Goal: Task Accomplishment & Management: Complete application form

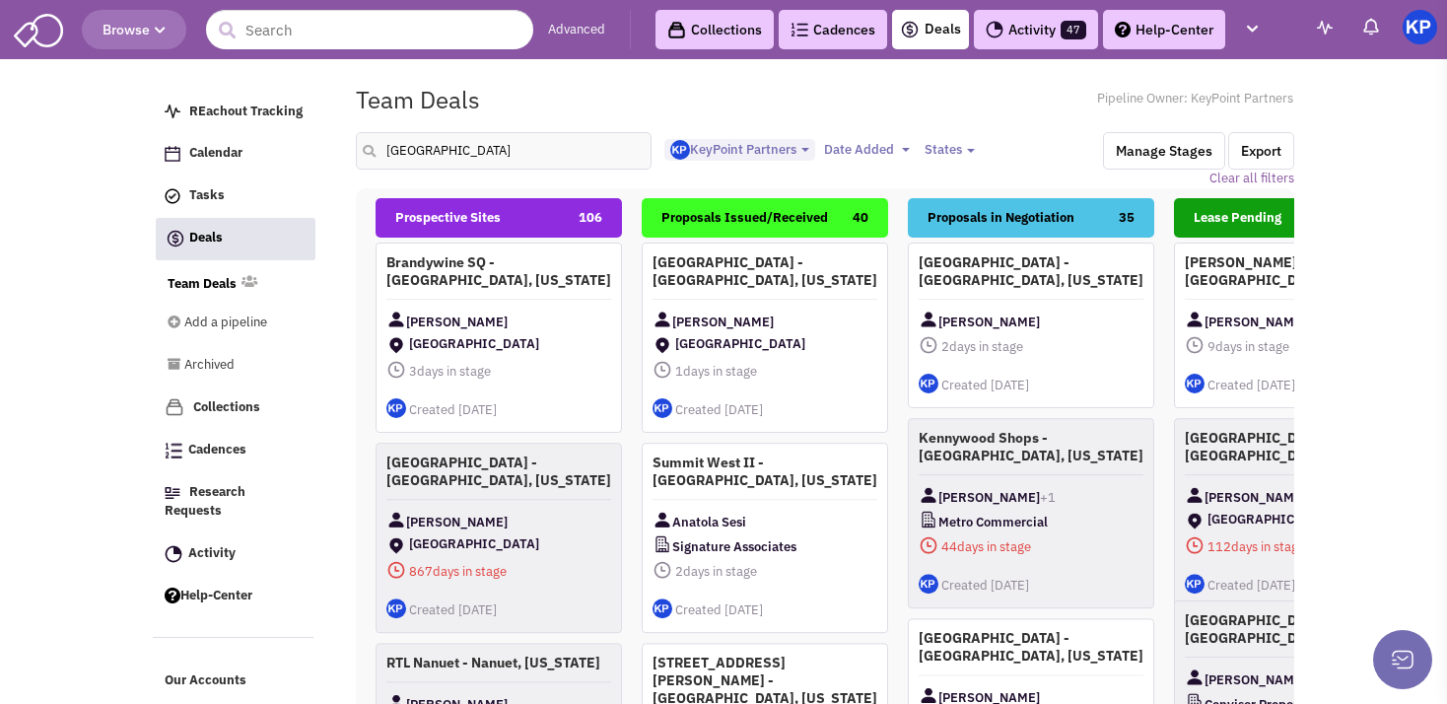
select select "1900"
select select
click at [450, 152] on input "[GEOGRAPHIC_DATA]" at bounding box center [504, 150] width 296 height 37
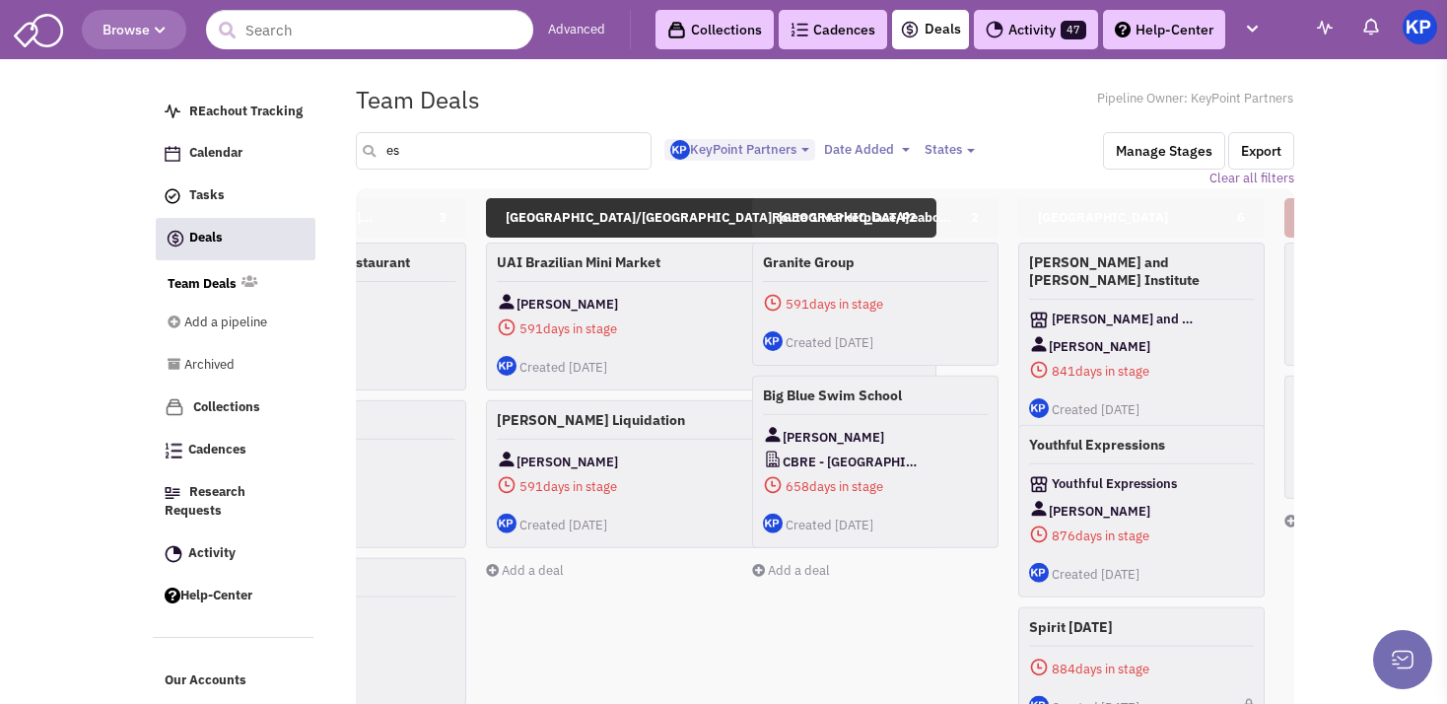
type input "e"
type input "[GEOGRAPHIC_DATA]"
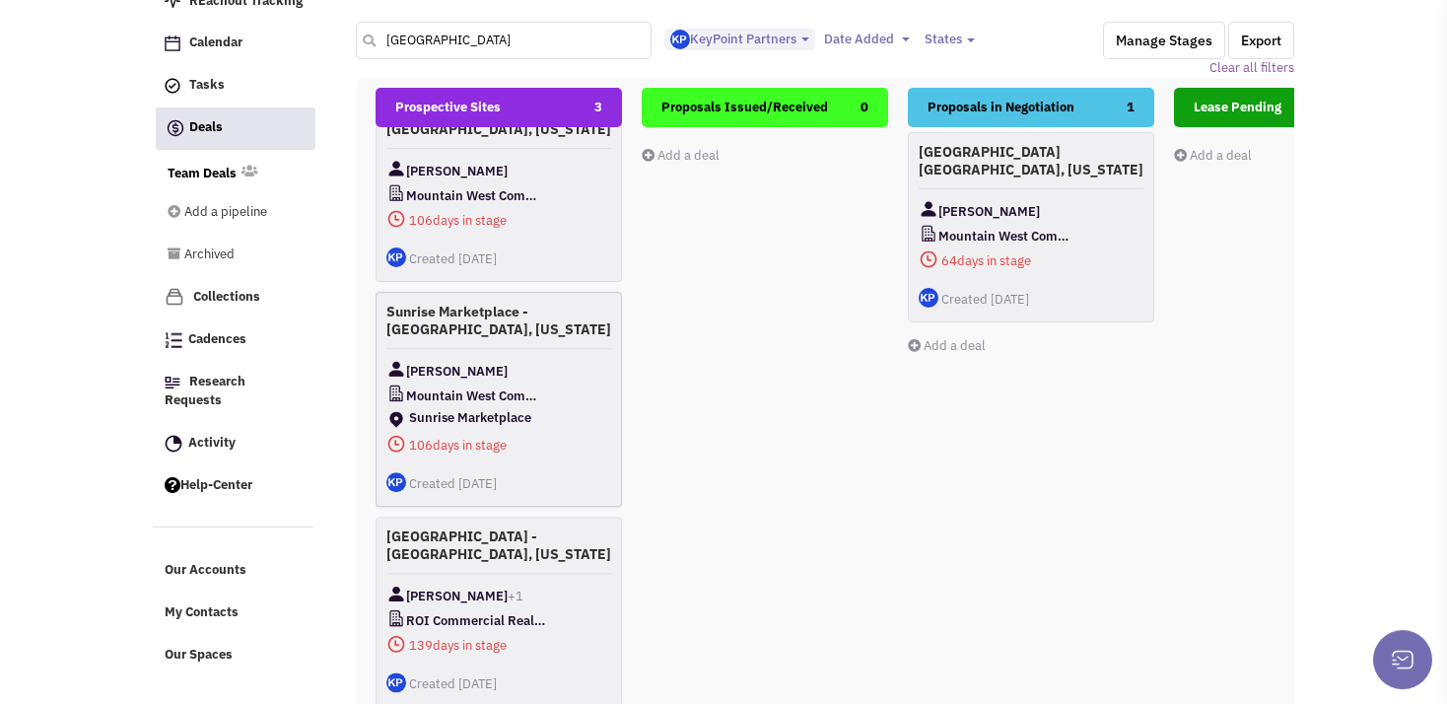
scroll to position [229, 0]
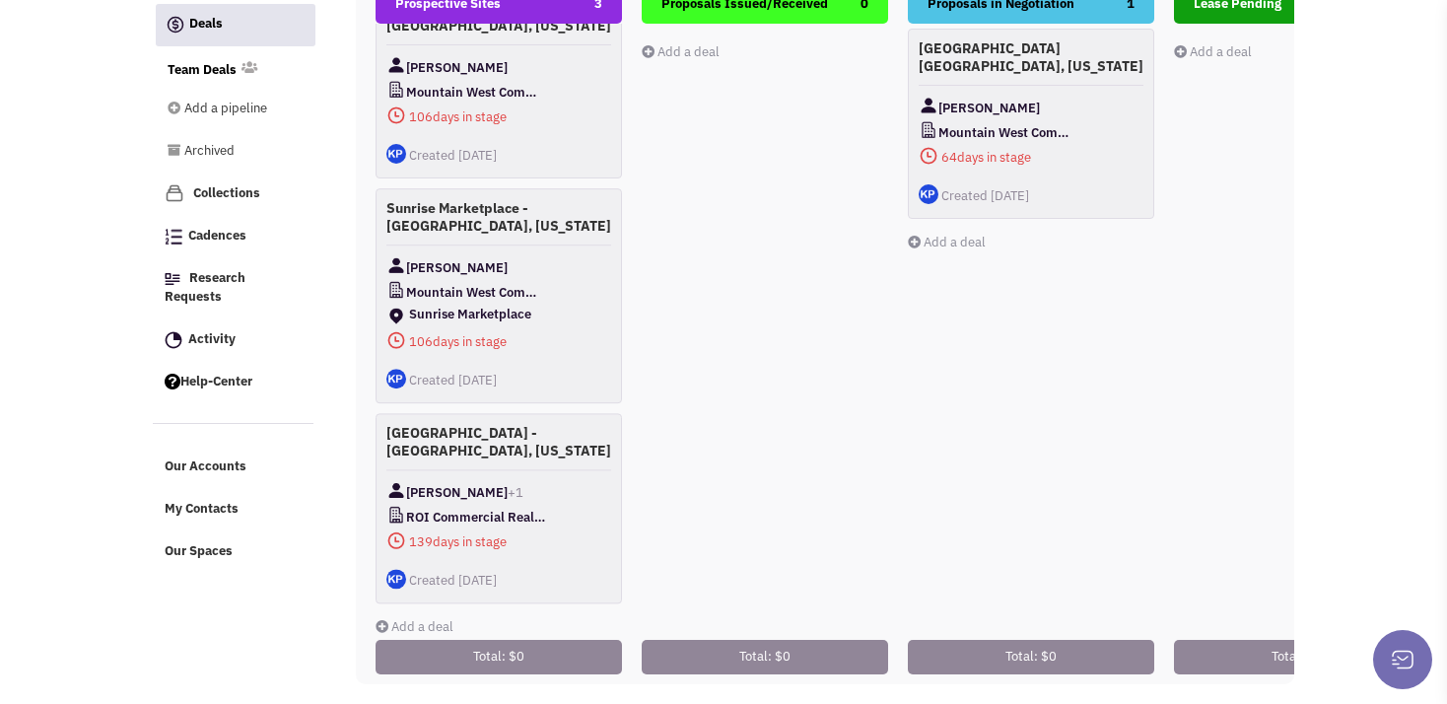
click at [1329, 279] on body "Browse Advanced Collections Cadences 0 Deals Activity 47 Help-Center Calendar" at bounding box center [723, 245] width 1447 height 918
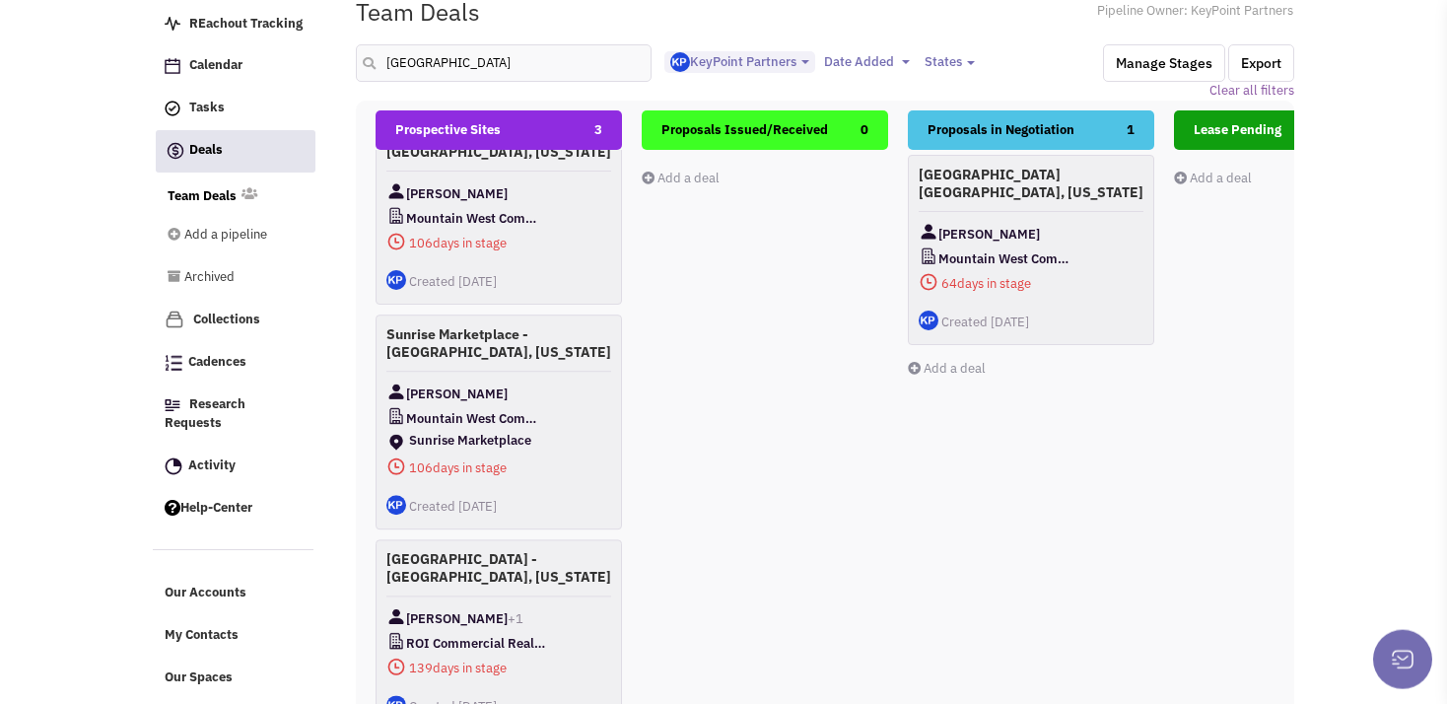
scroll to position [212, 0]
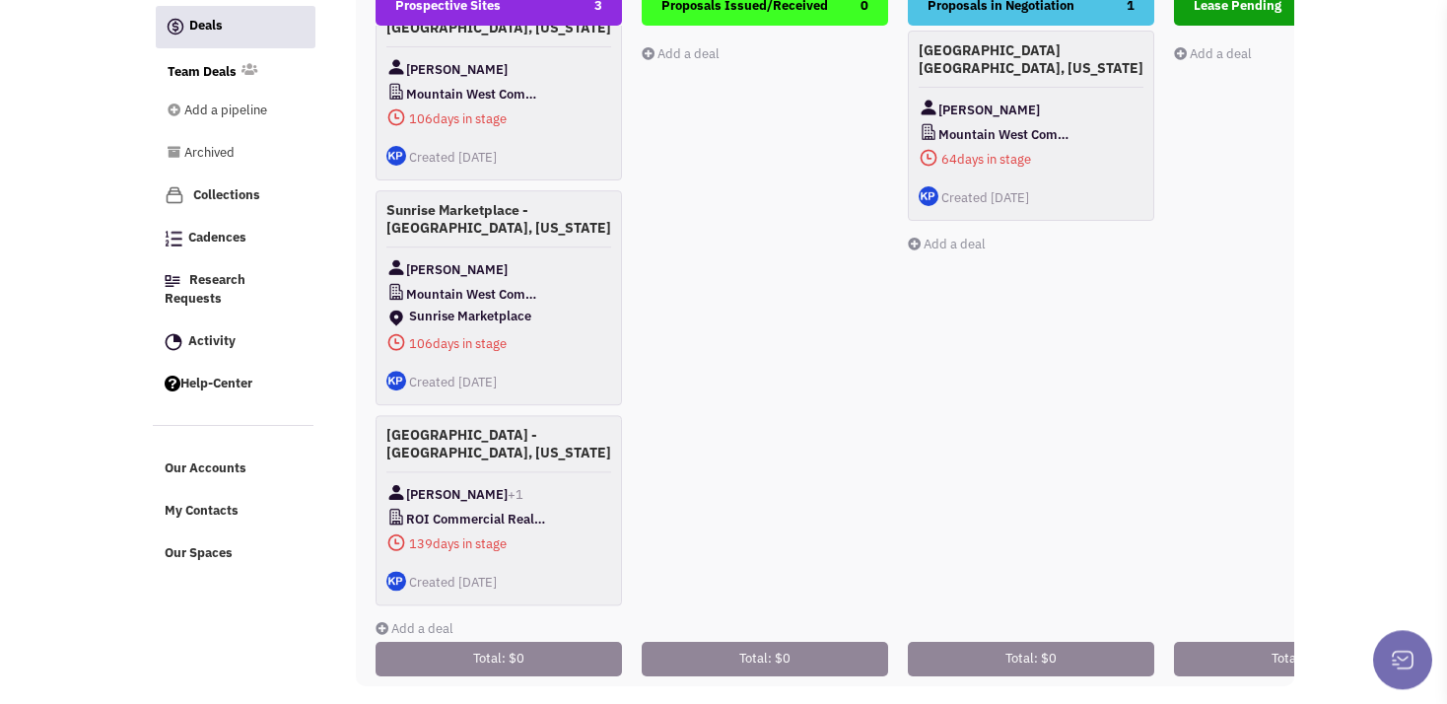
click at [399, 627] on link "Add a deal" at bounding box center [415, 628] width 78 height 17
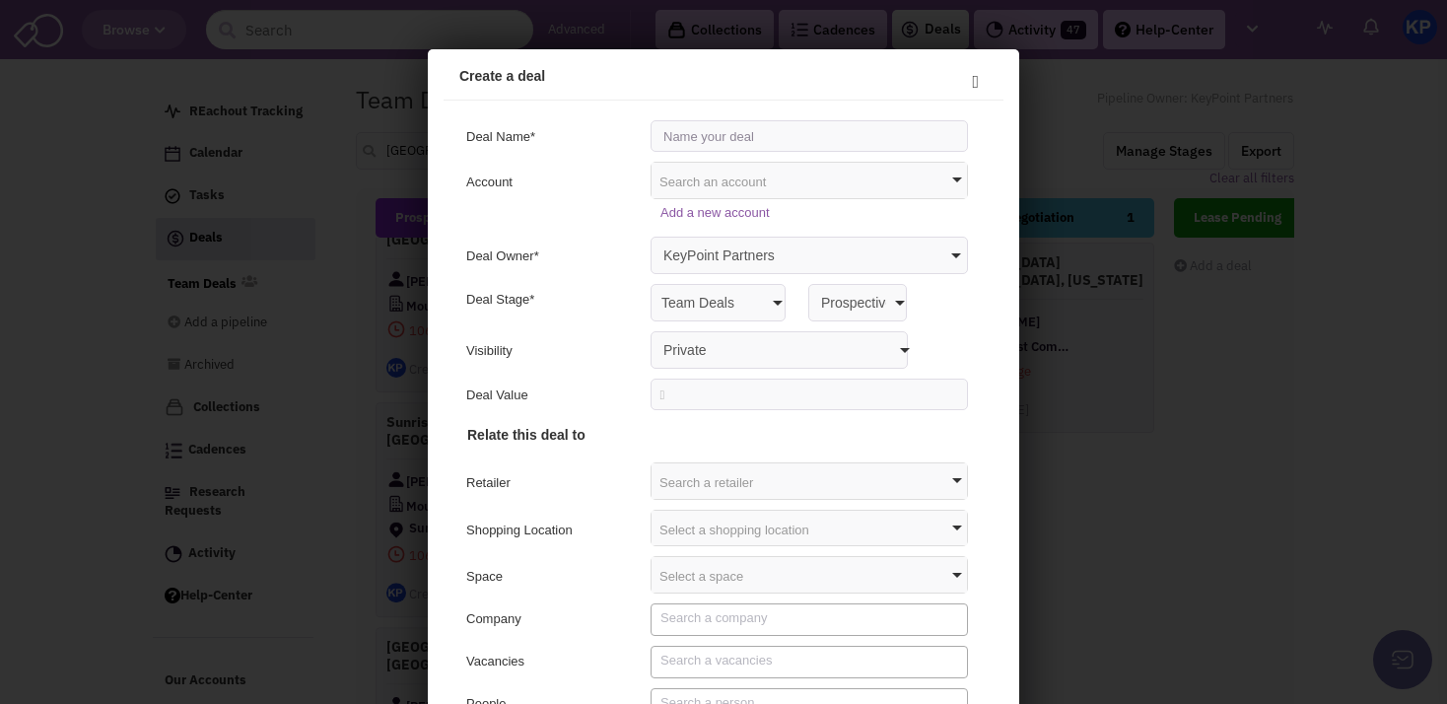
scroll to position [0, 0]
click at [810, 135] on input "2605 S Eastern" at bounding box center [806, 133] width 317 height 32
type input "[STREET_ADDRESS][US_STATE]"
select select "false"
click option "Anyone with access to this pipeline" at bounding box center [428, 49] width 0 height 0
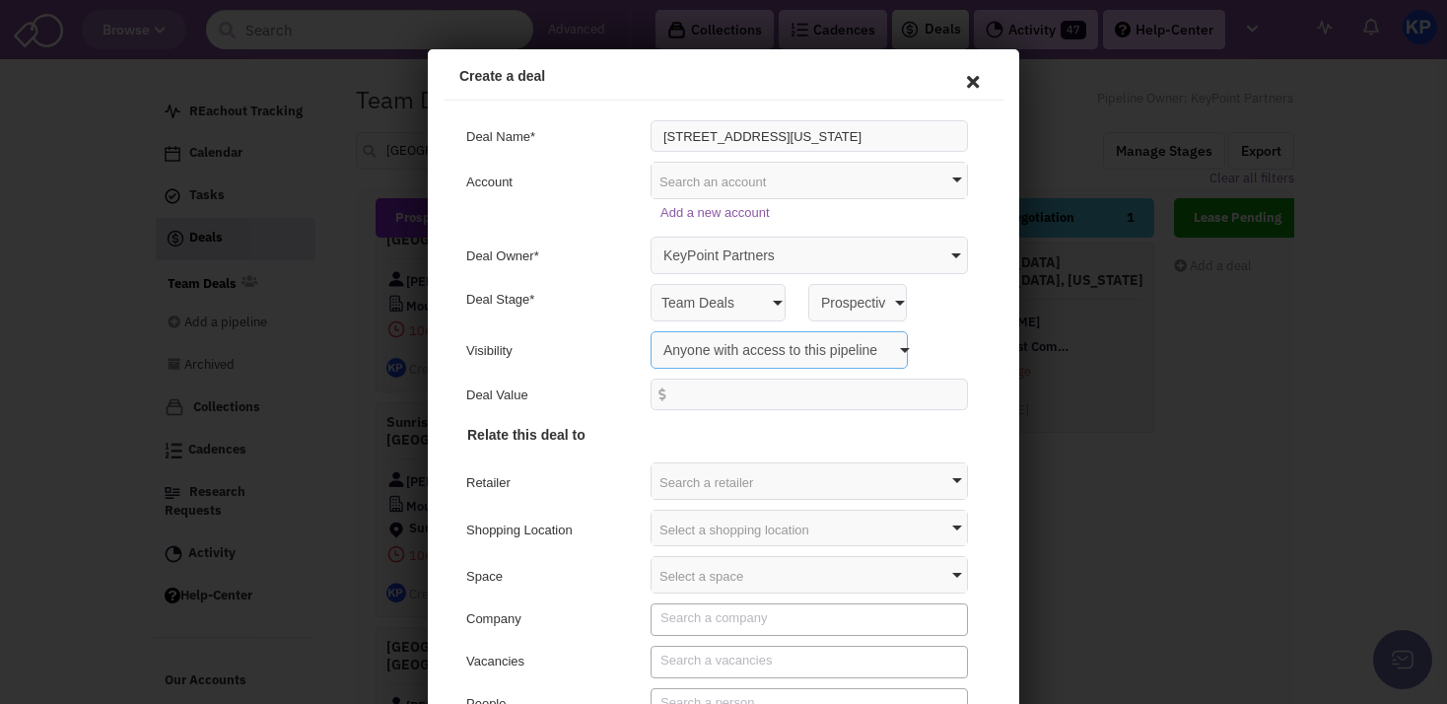
scroll to position [103, 0]
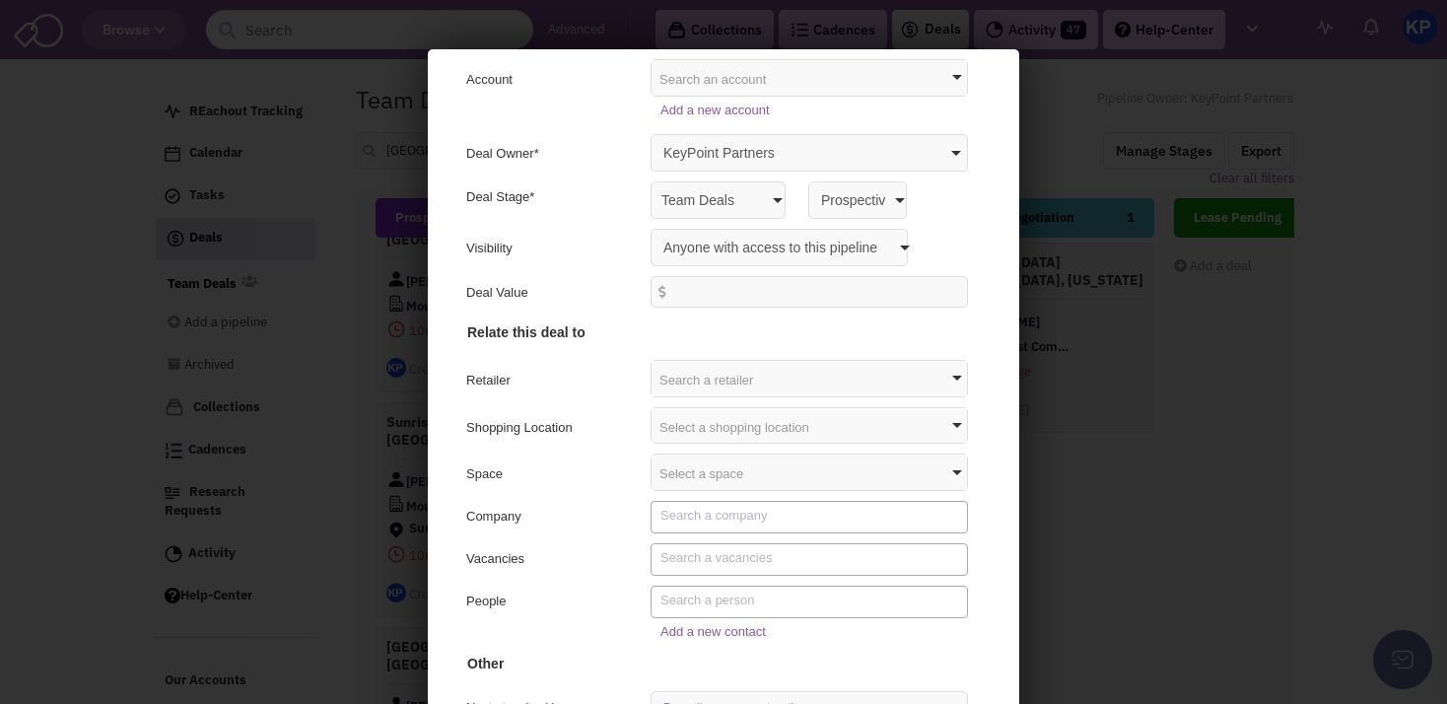
click at [681, 421] on div "Select a shopping location" at bounding box center [806, 422] width 315 height 35
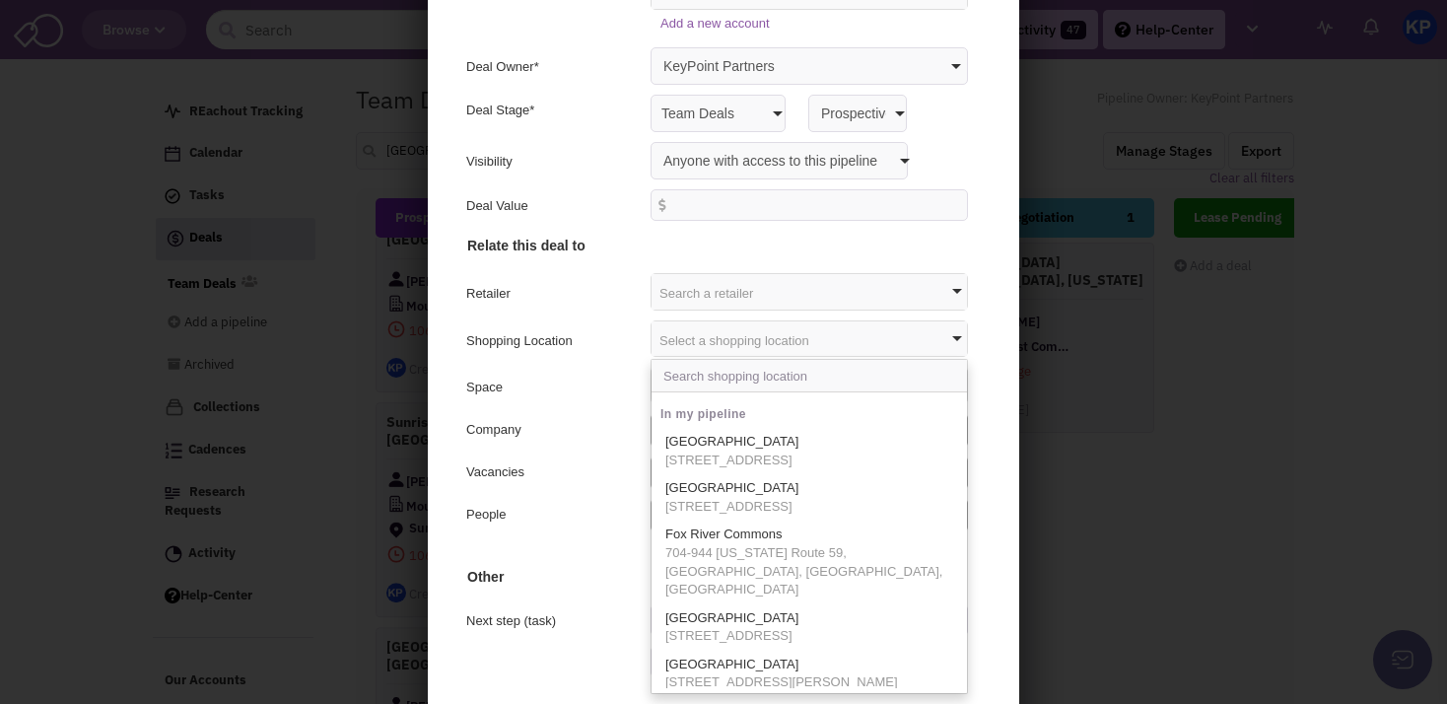
scroll to position [179, 0]
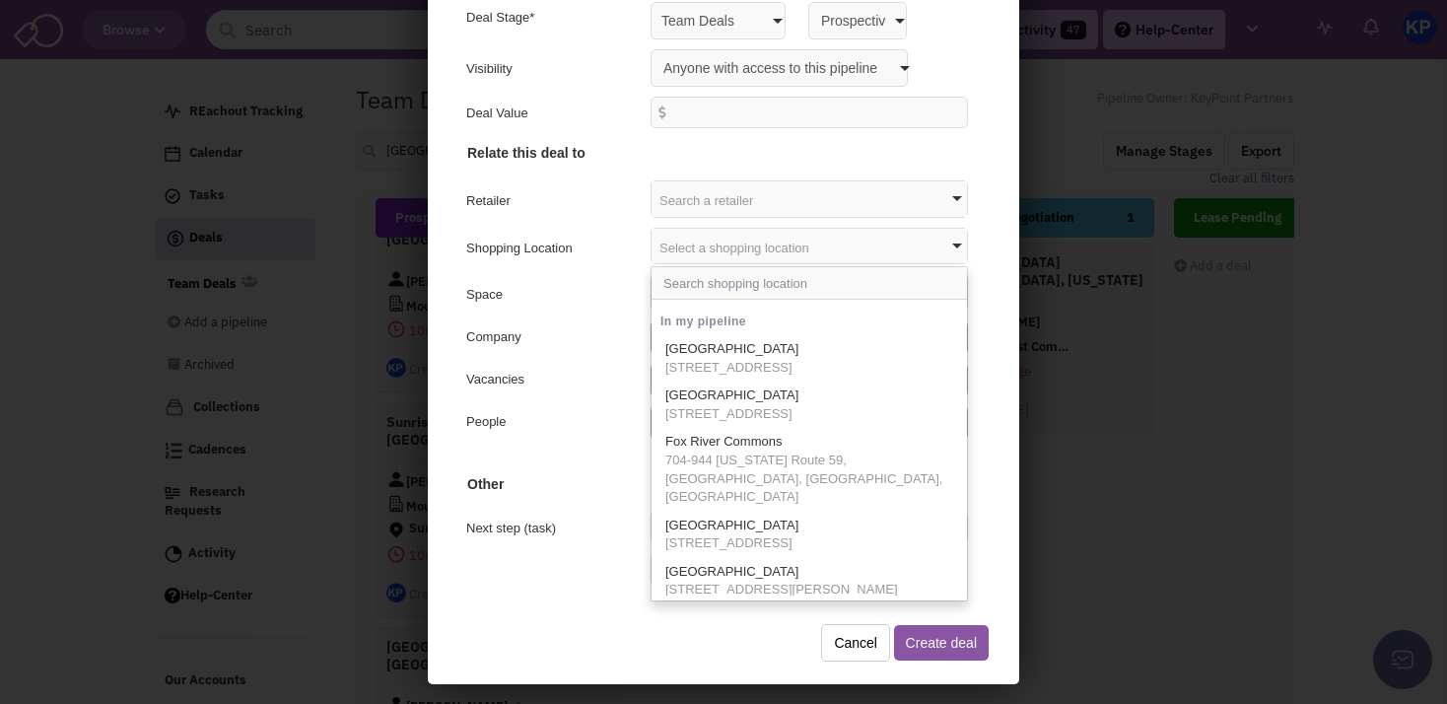
click at [575, 419] on div "People" at bounding box center [549, 422] width 172 height 24
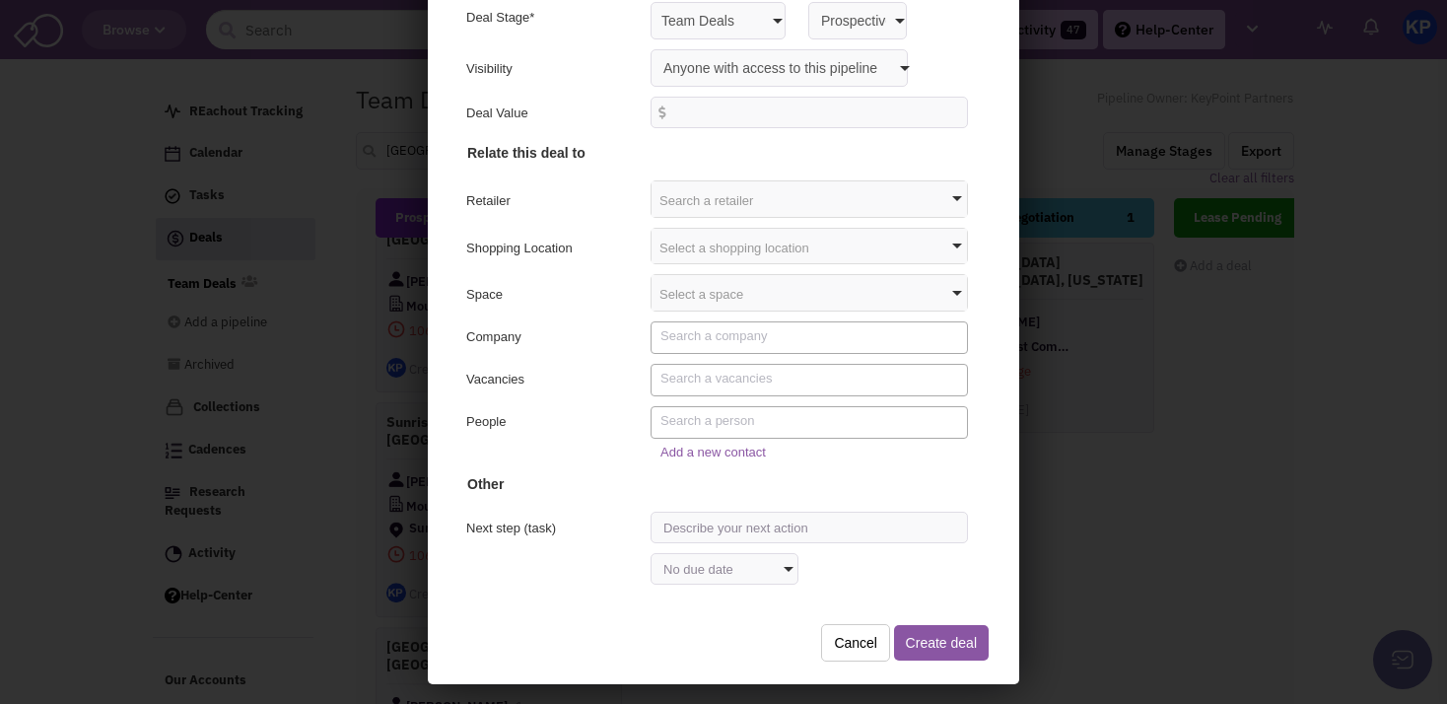
scroll to position [187, 0]
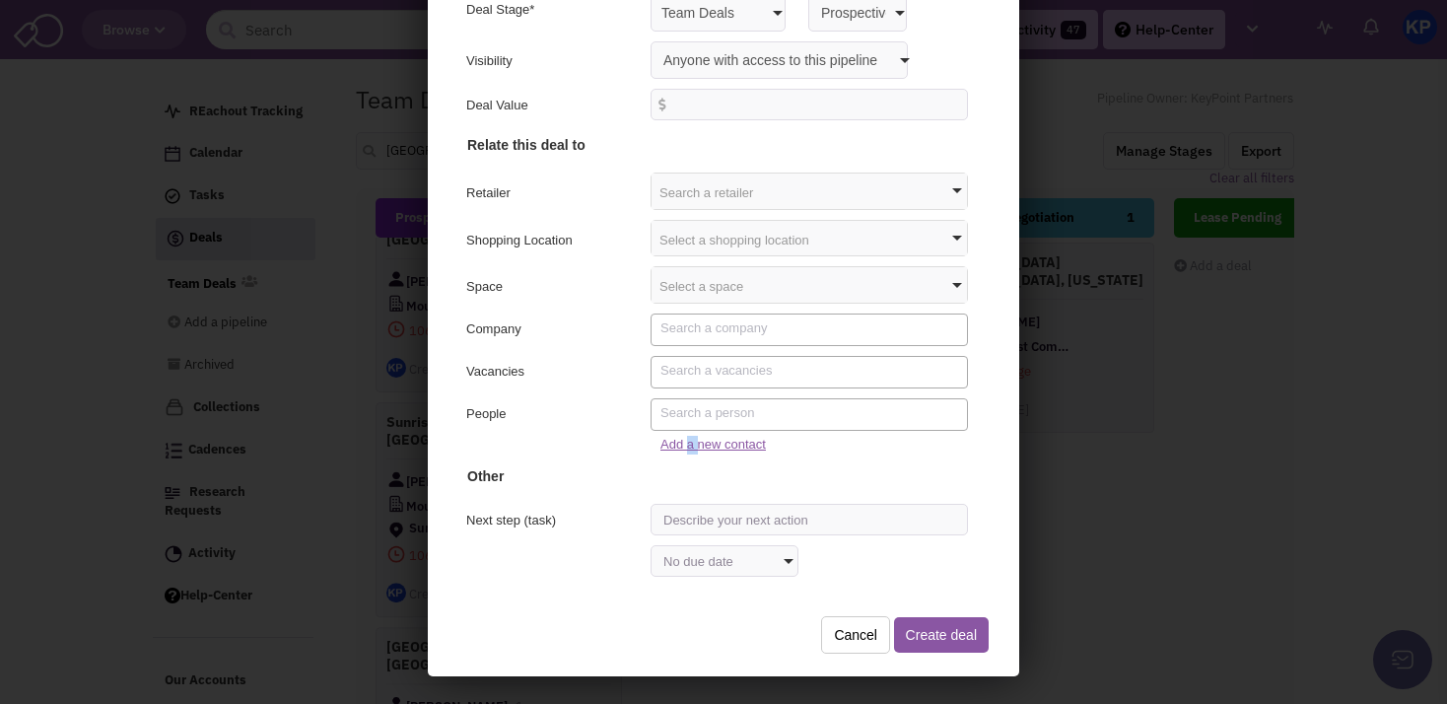
drag, startPoint x: 689, startPoint y: 444, endPoint x: 679, endPoint y: 447, distance: 10.3
click at [679, 447] on link "Add a new contact" at bounding box center [710, 441] width 105 height 15
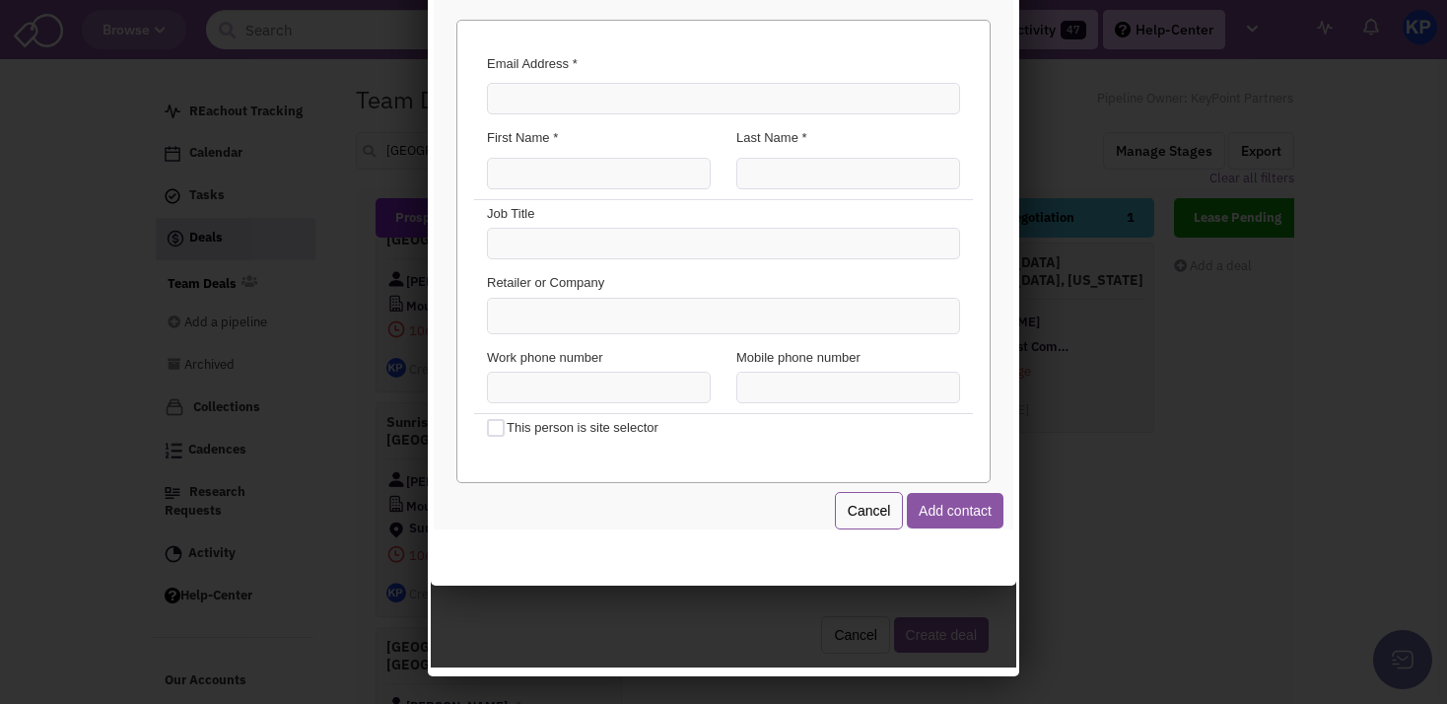
scroll to position [0, 0]
click at [600, 91] on input "Email Address *" at bounding box center [720, 96] width 473 height 32
paste input "[EMAIL_ADDRESS][DOMAIN_NAME]"
type input "[EMAIL_ADDRESS][DOMAIN_NAME]"
click at [565, 173] on input "First Name *" at bounding box center [596, 171] width 224 height 32
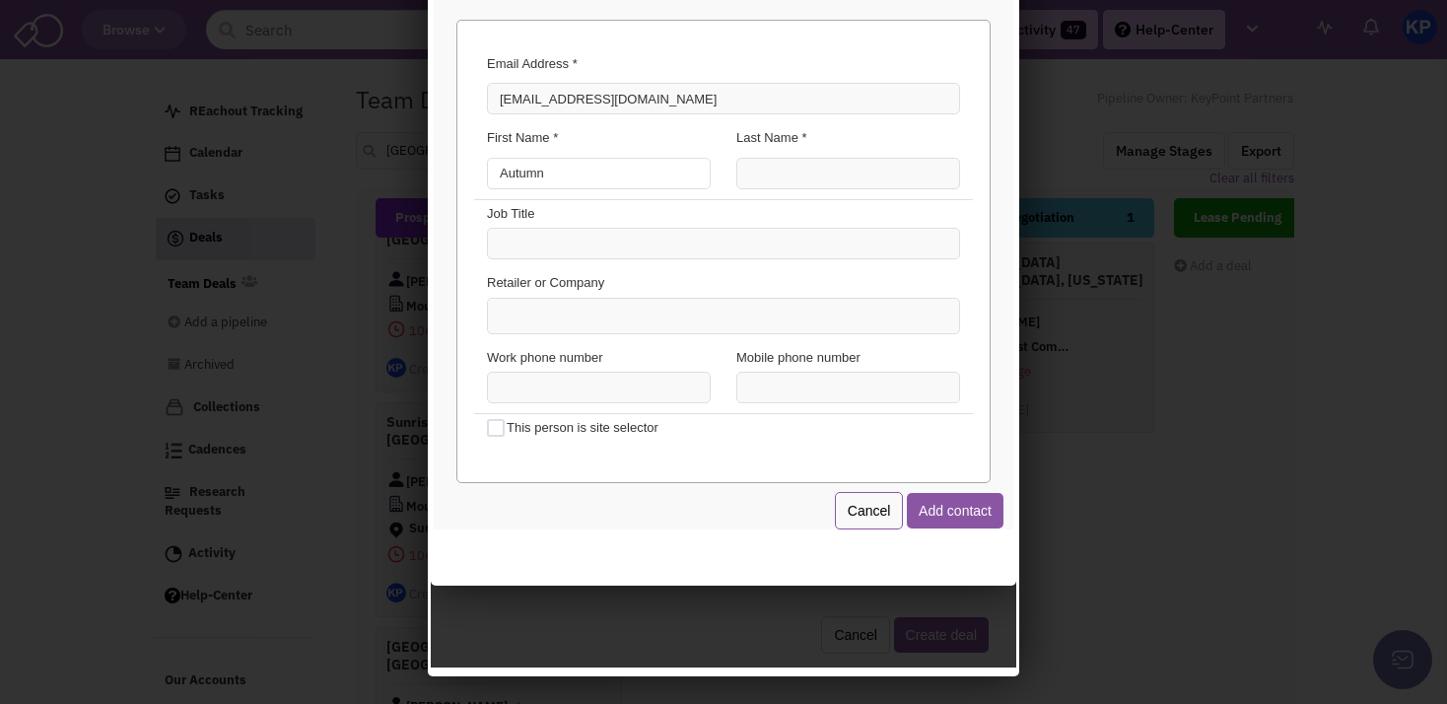
type input "Autumn"
click at [752, 172] on input "Last Name *" at bounding box center [845, 171] width 224 height 32
type input "Mizrahi"
click at [581, 316] on ul at bounding box center [720, 313] width 471 height 35
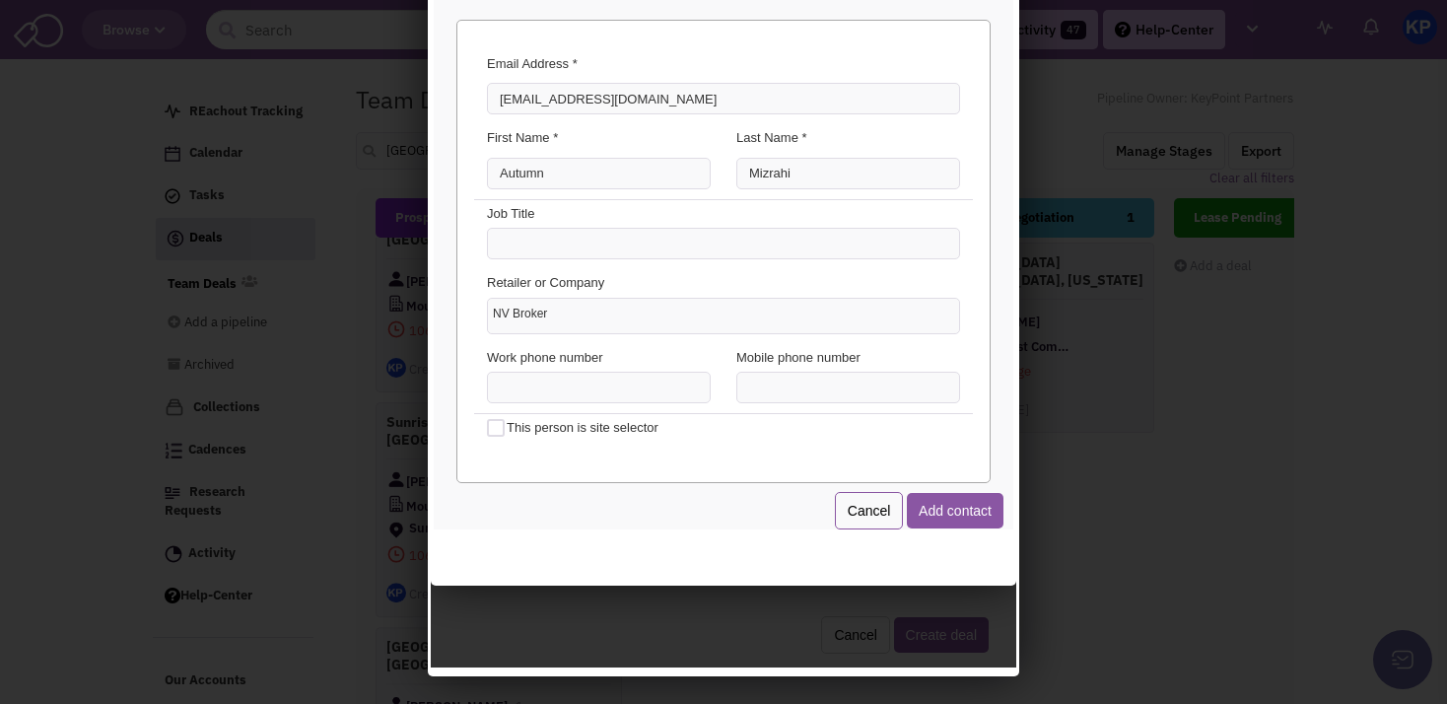
type input "NV Broker"
type input "(___) ___-____"
click at [629, 384] on input "(___) ___-____" at bounding box center [596, 385] width 224 height 32
paste input "text"
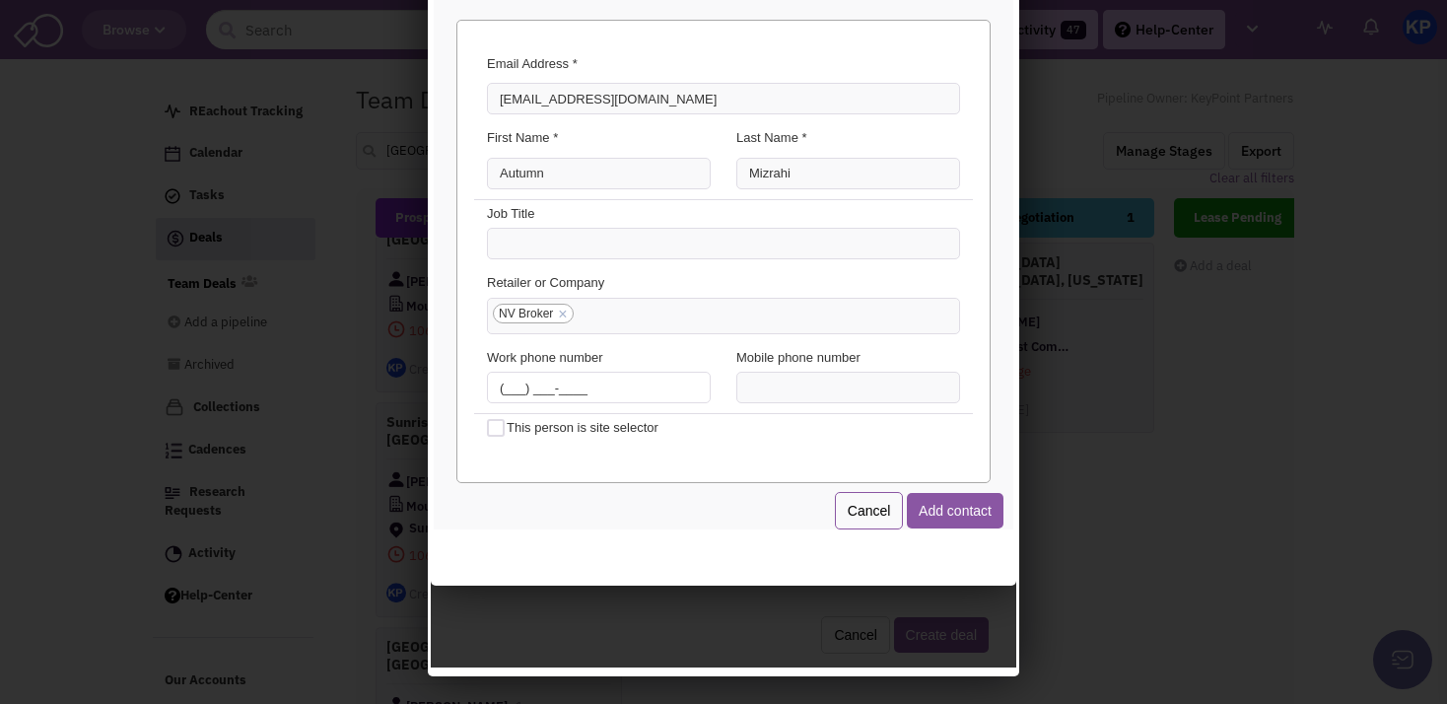
type input "(___) ___-____"
type input "[PHONE_NUMBER]"
click at [948, 506] on button "Add contact" at bounding box center [952, 507] width 97 height 35
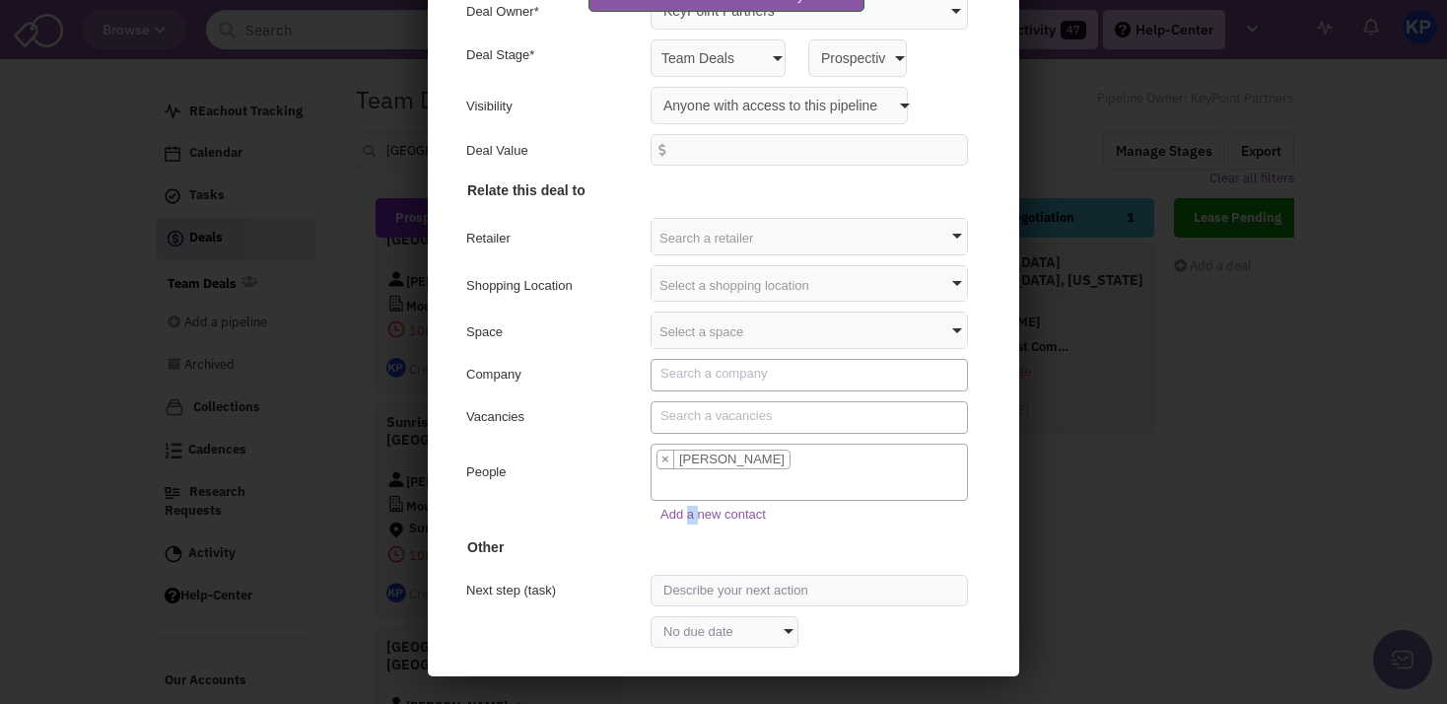
scroll to position [127, 0]
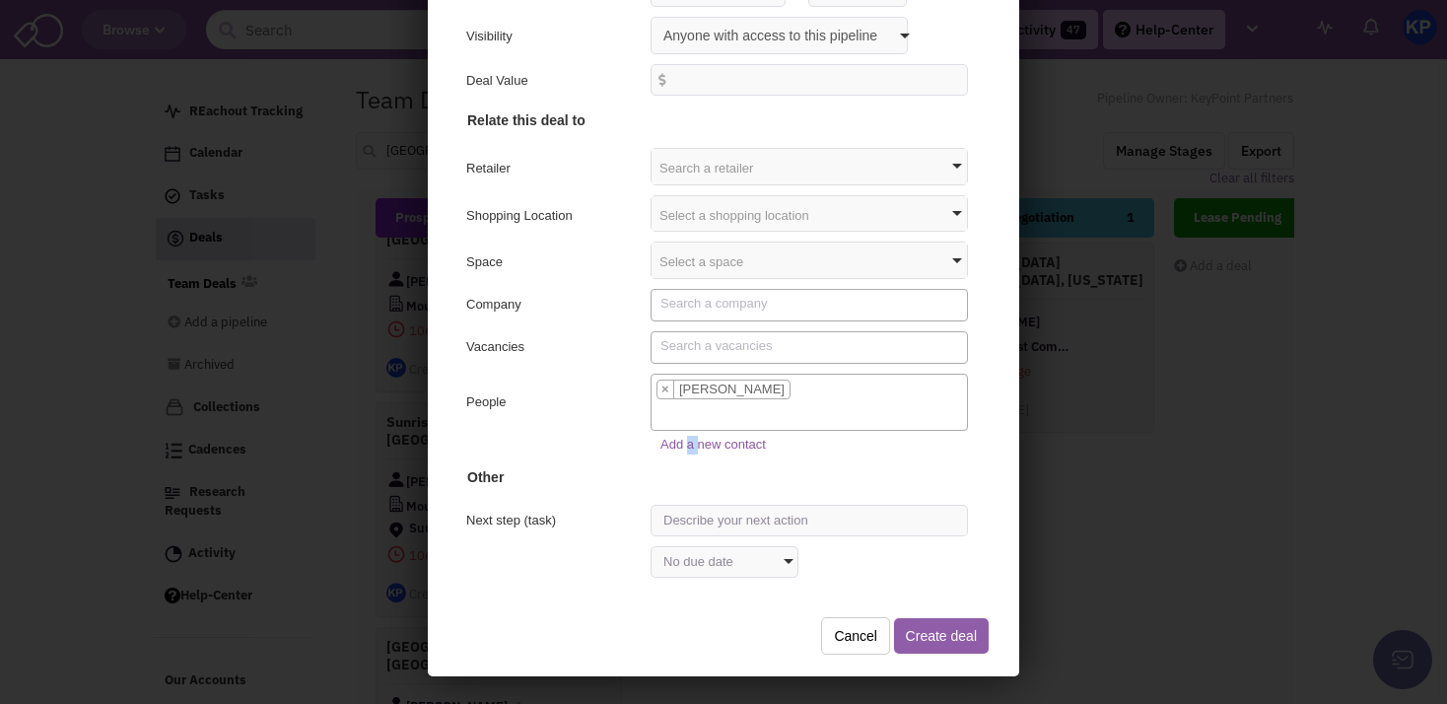
click at [921, 623] on button "Create deal" at bounding box center [938, 632] width 95 height 35
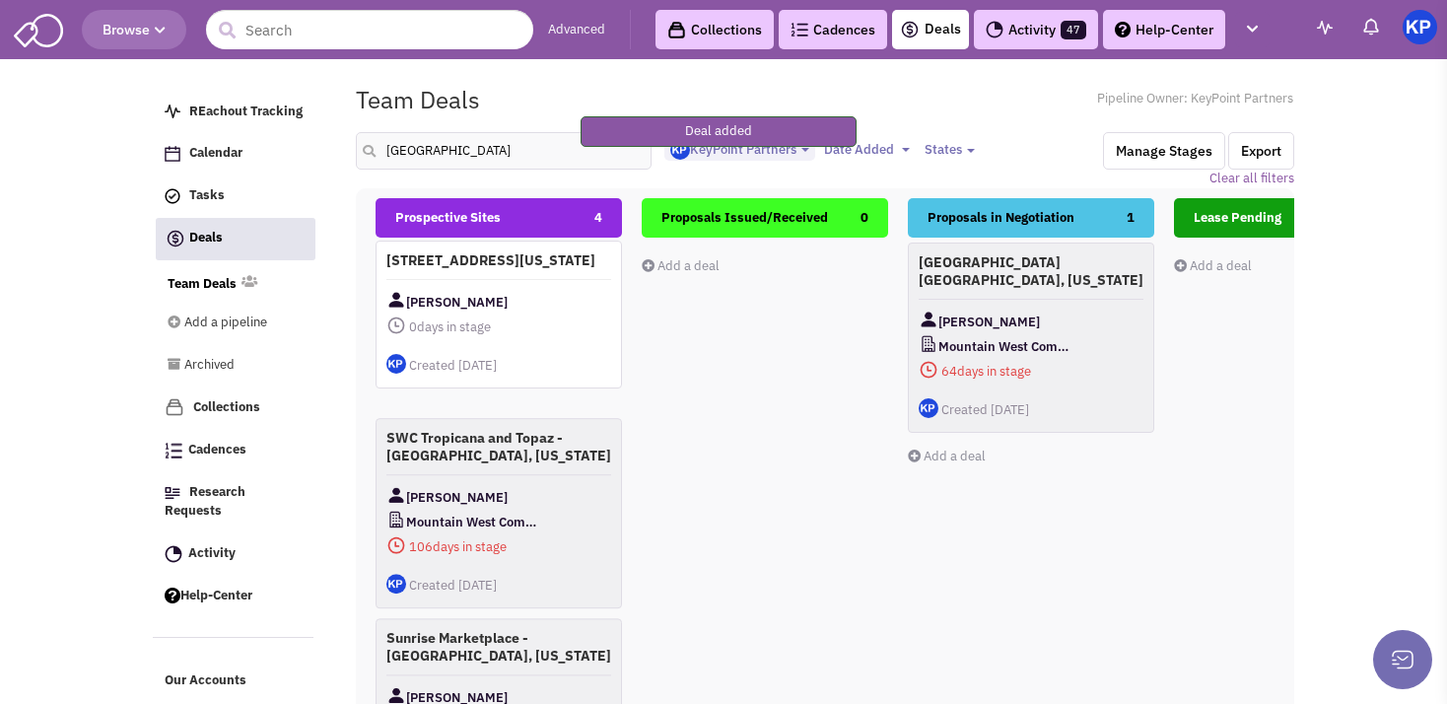
click at [464, 296] on div "[STREET_ADDRESS][US_STATE] [PERSON_NAME] 0 days in stage $ 0 Tasks" at bounding box center [499, 315] width 246 height 148
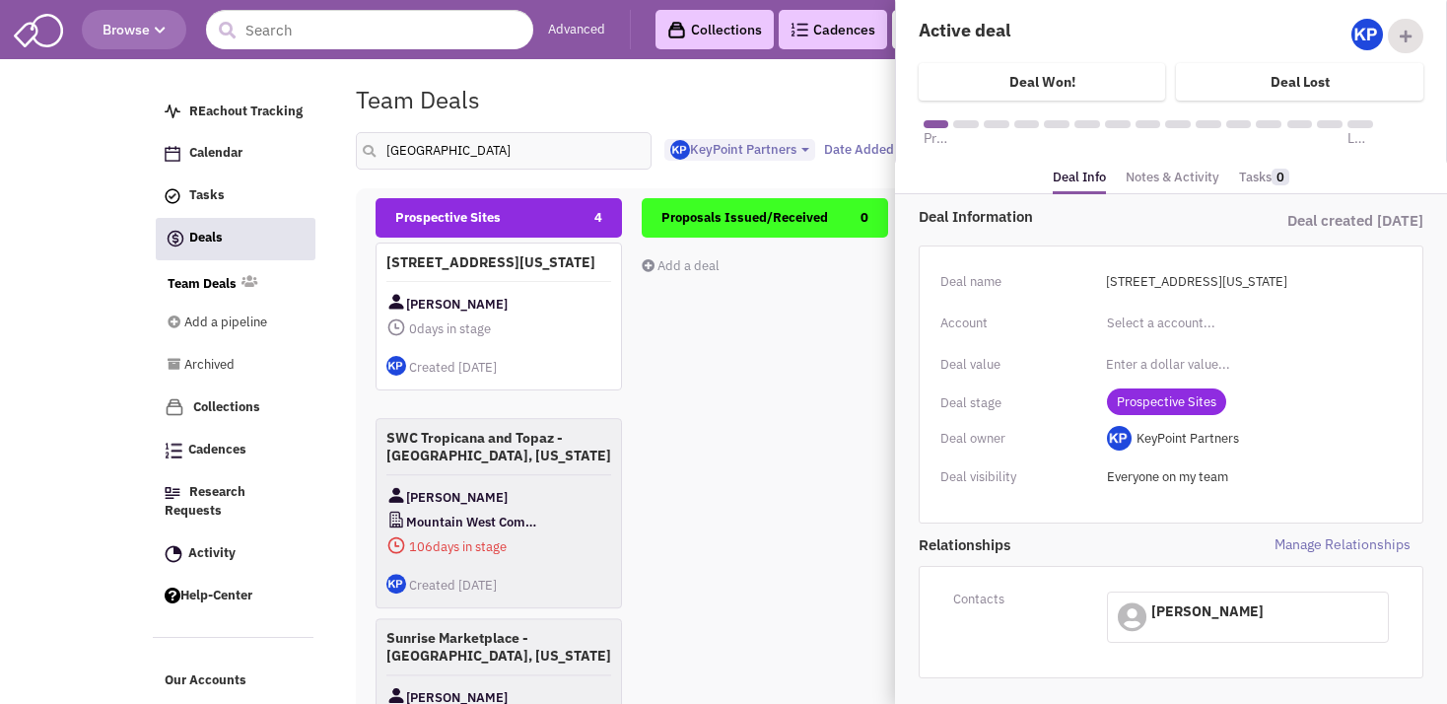
click at [1167, 179] on link "Notes & Activity" at bounding box center [1173, 178] width 94 height 29
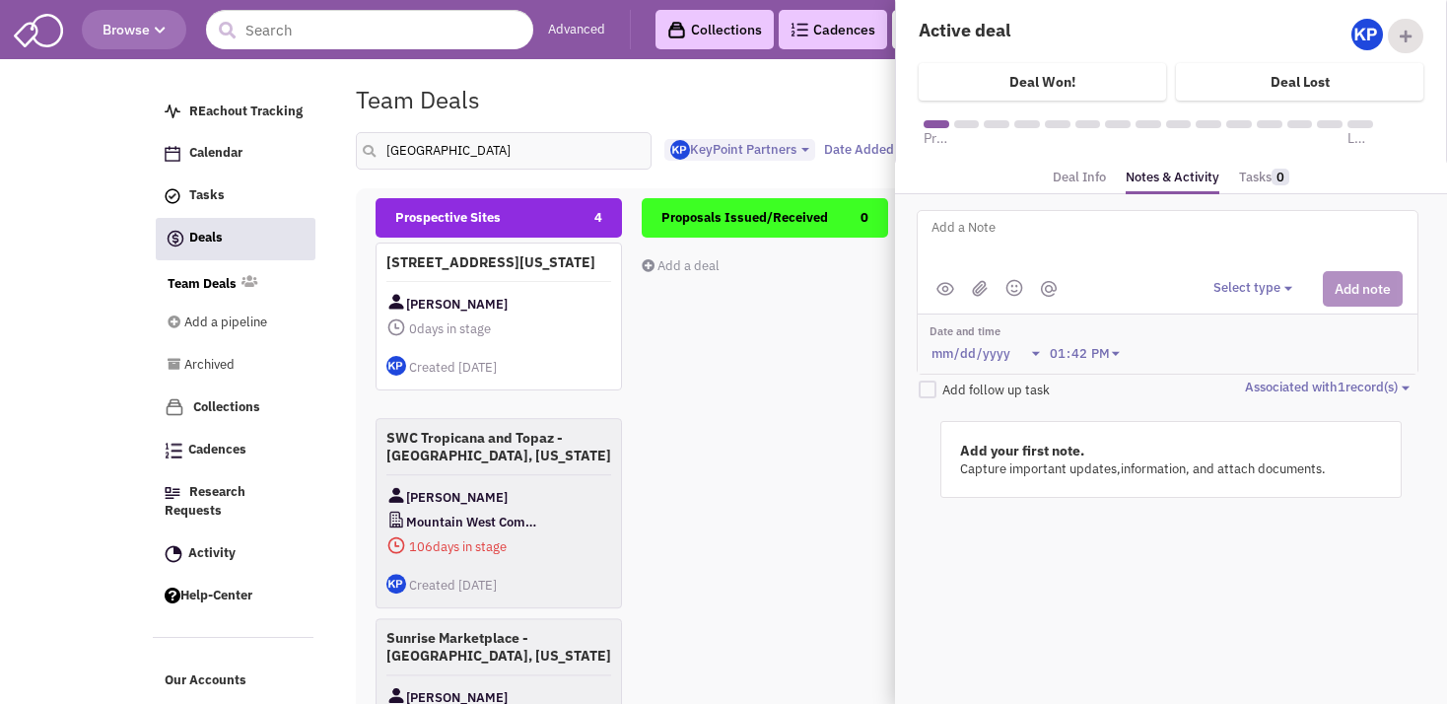
click at [1055, 240] on textarea at bounding box center [1174, 243] width 488 height 54
type textarea "[DATE]- ISP sent to Client for review."
click at [1236, 292] on button "Select type" at bounding box center [1256, 288] width 85 height 19
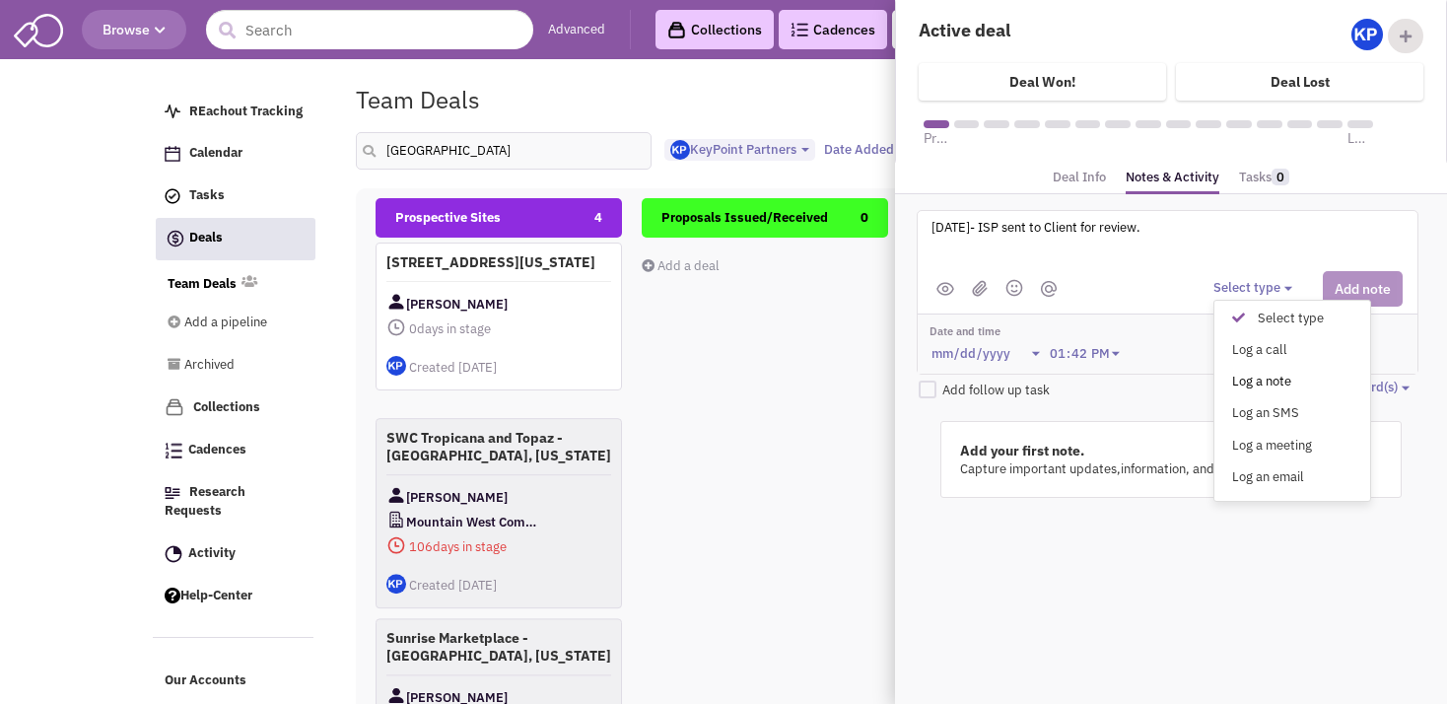
click at [1267, 380] on div "Log a note" at bounding box center [1243, 382] width 48 height 19
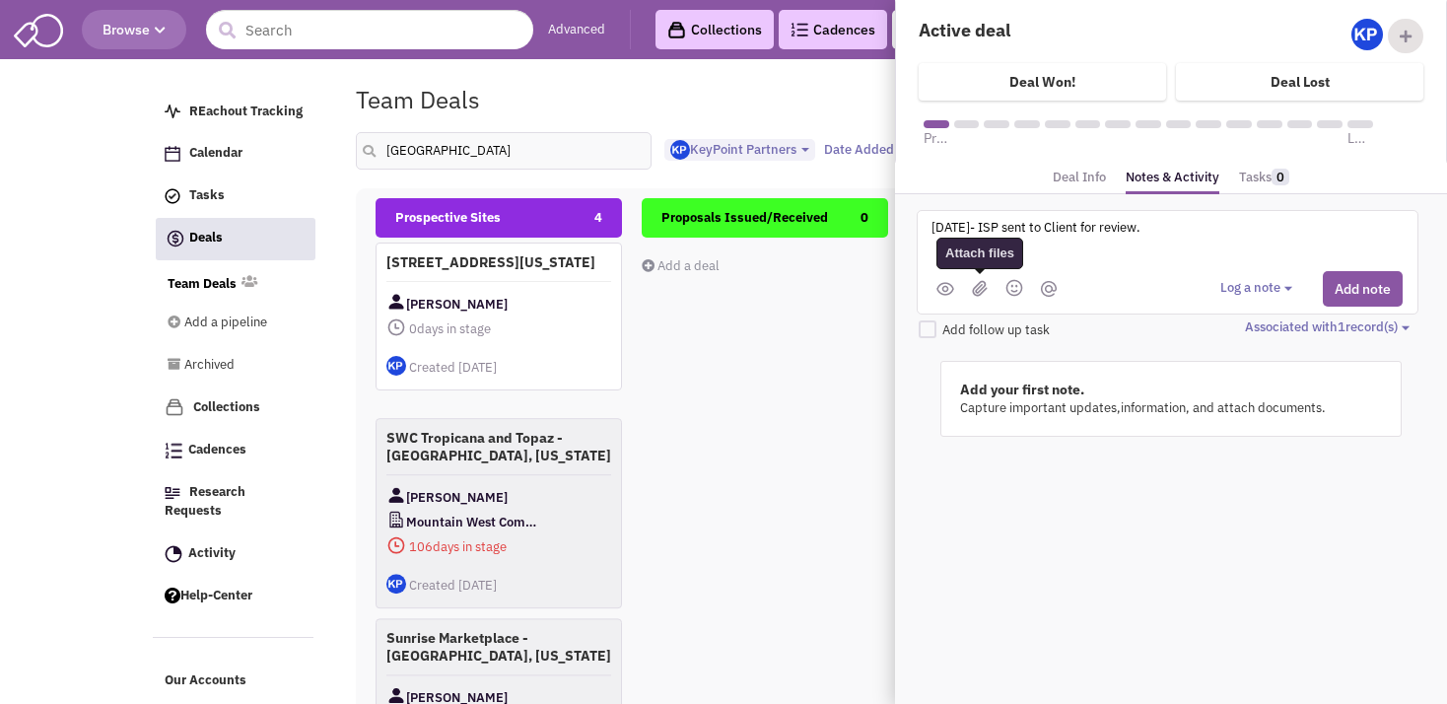
click at [980, 290] on img at bounding box center [980, 288] width 16 height 17
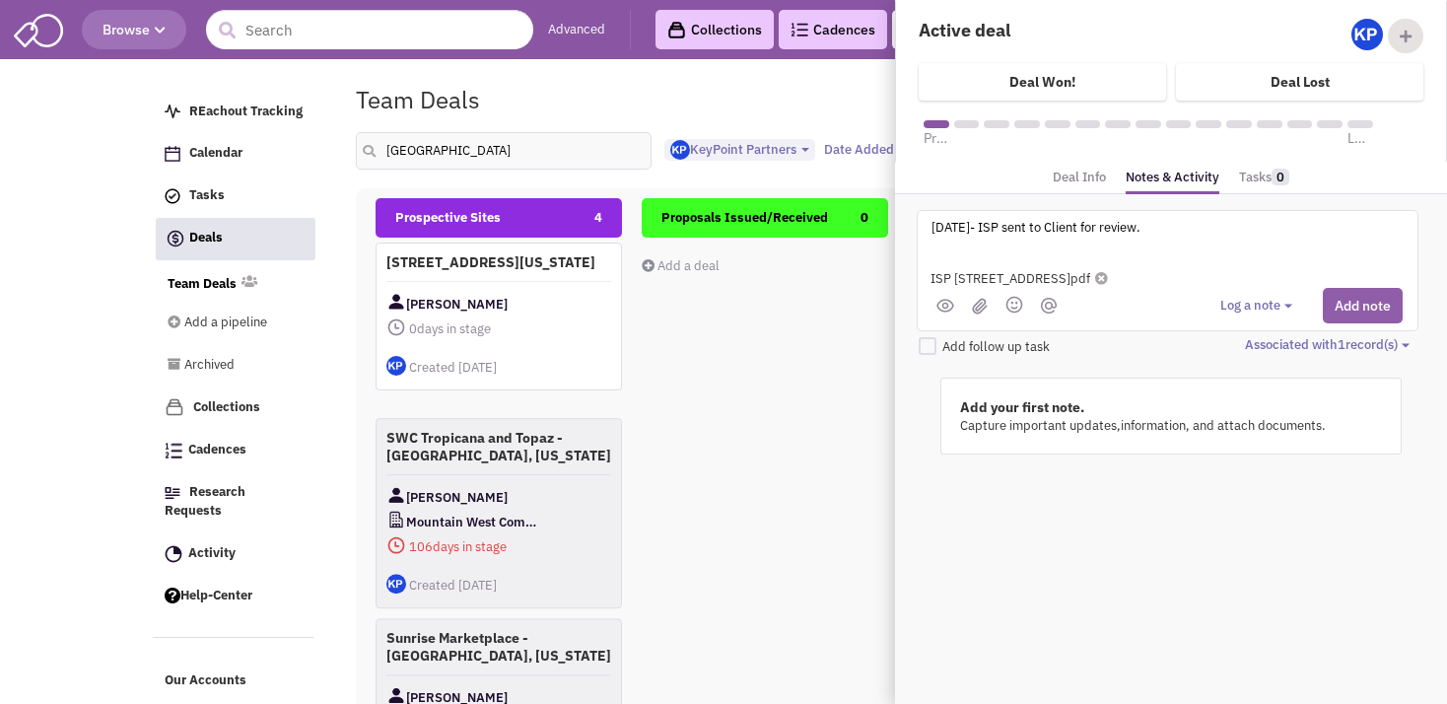
click at [1348, 294] on button "Add note" at bounding box center [1363, 305] width 80 height 35
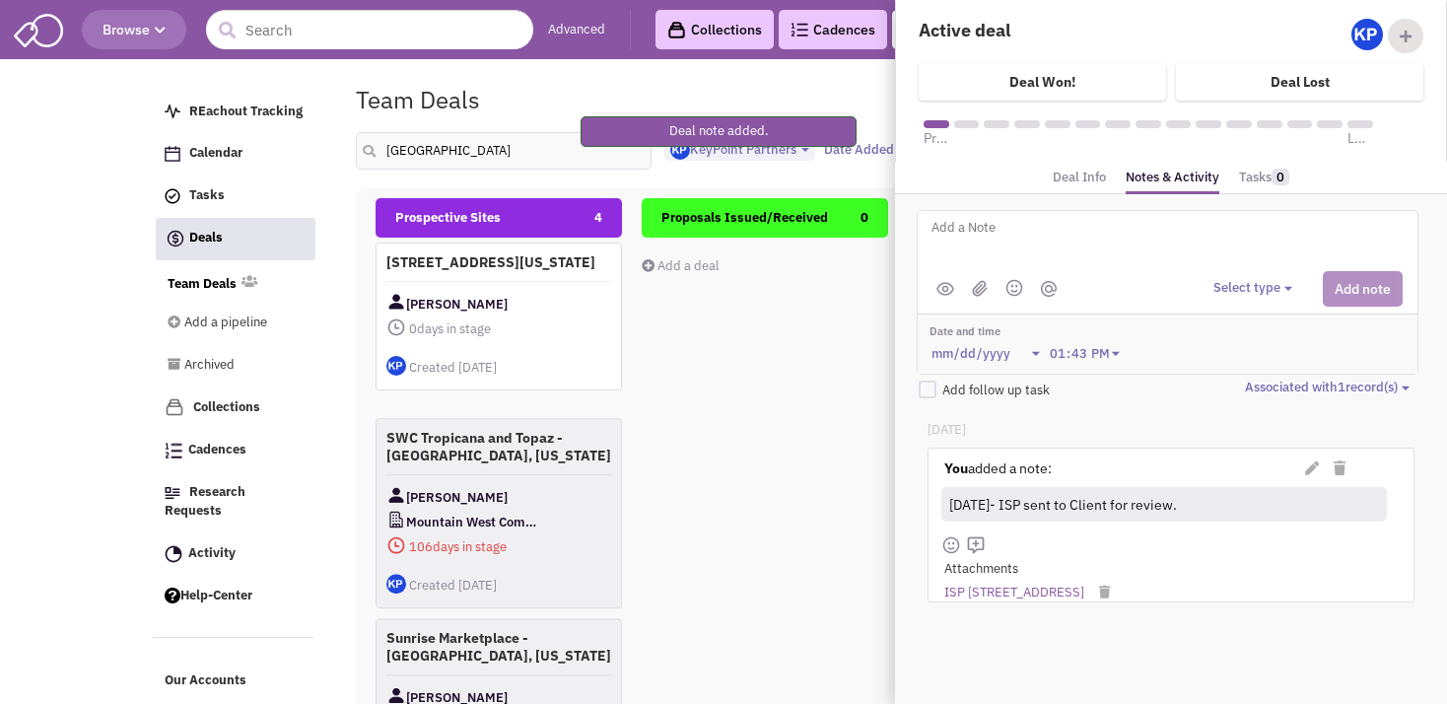
click at [785, 436] on div "Proposals Issued/Received 0 Add a deal Total: $ 0" at bounding box center [765, 548] width 246 height 700
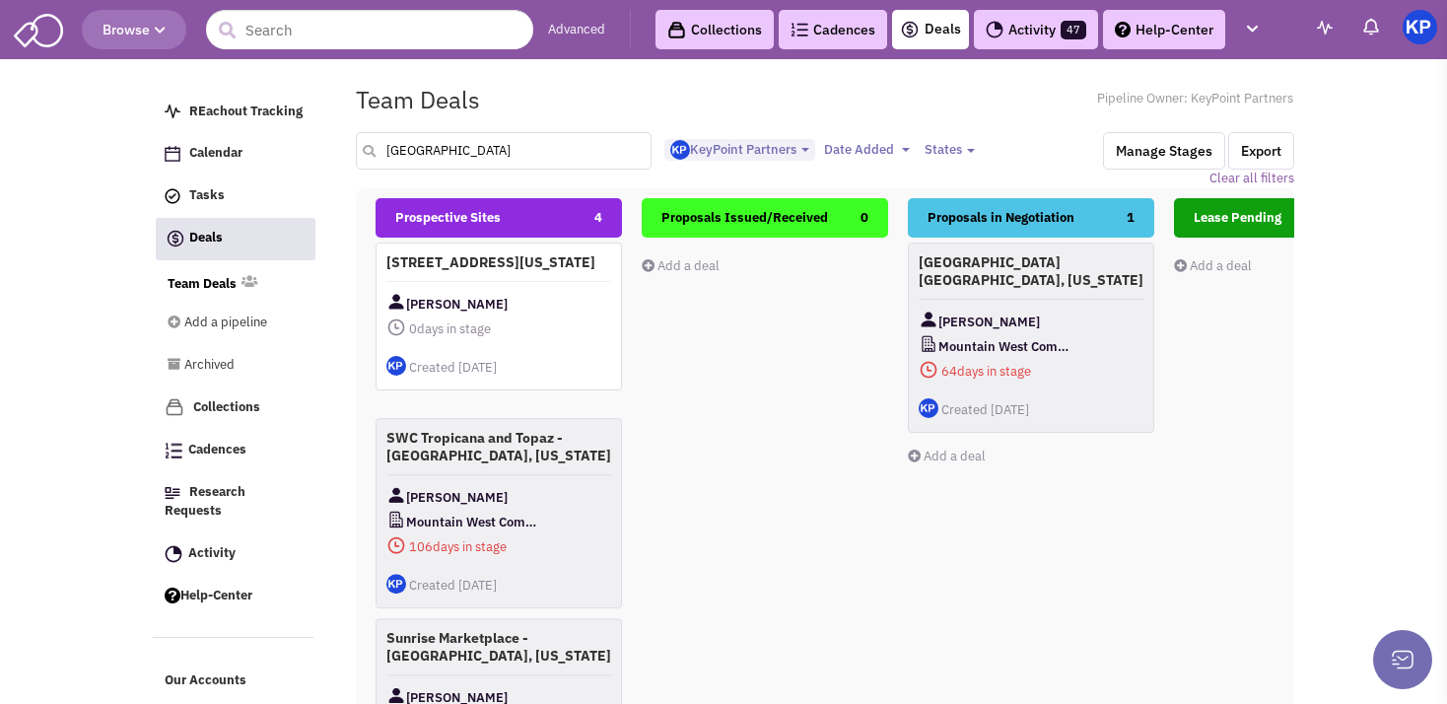
drag, startPoint x: 470, startPoint y: 164, endPoint x: 379, endPoint y: 153, distance: 92.3
click at [379, 153] on input "[GEOGRAPHIC_DATA]" at bounding box center [504, 150] width 296 height 37
type input "[GEOGRAPHIC_DATA]"
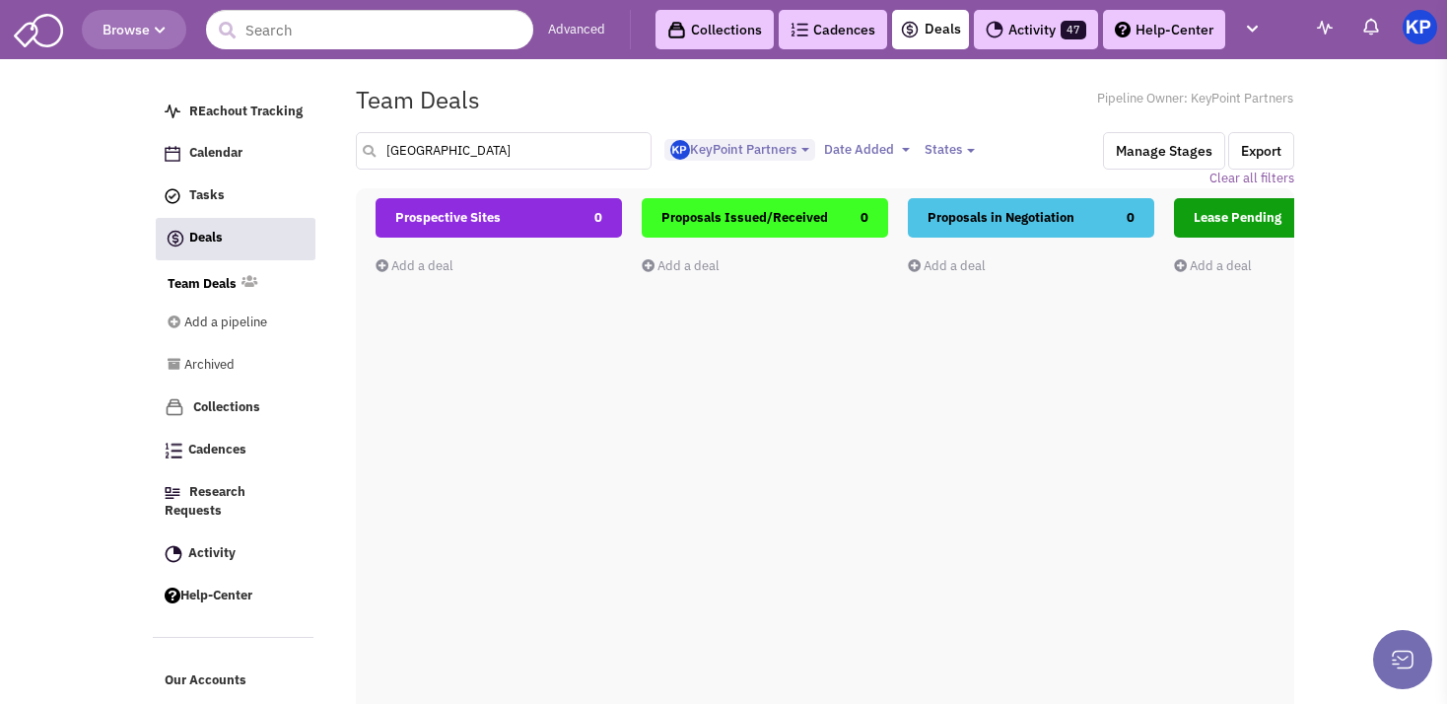
drag, startPoint x: 432, startPoint y: 147, endPoint x: 360, endPoint y: 155, distance: 72.4
click at [362, 155] on input "[GEOGRAPHIC_DATA]" at bounding box center [504, 150] width 296 height 37
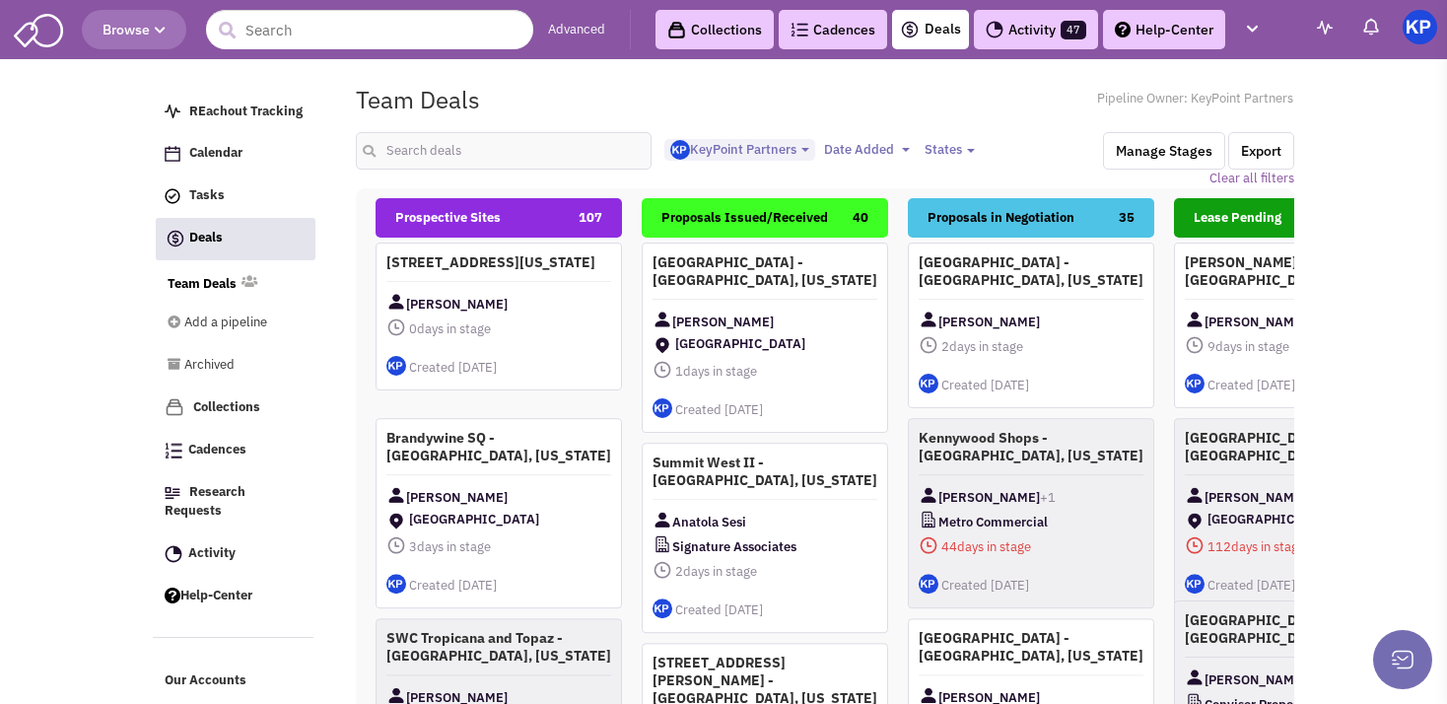
click at [1417, 34] on img at bounding box center [1420, 27] width 35 height 35
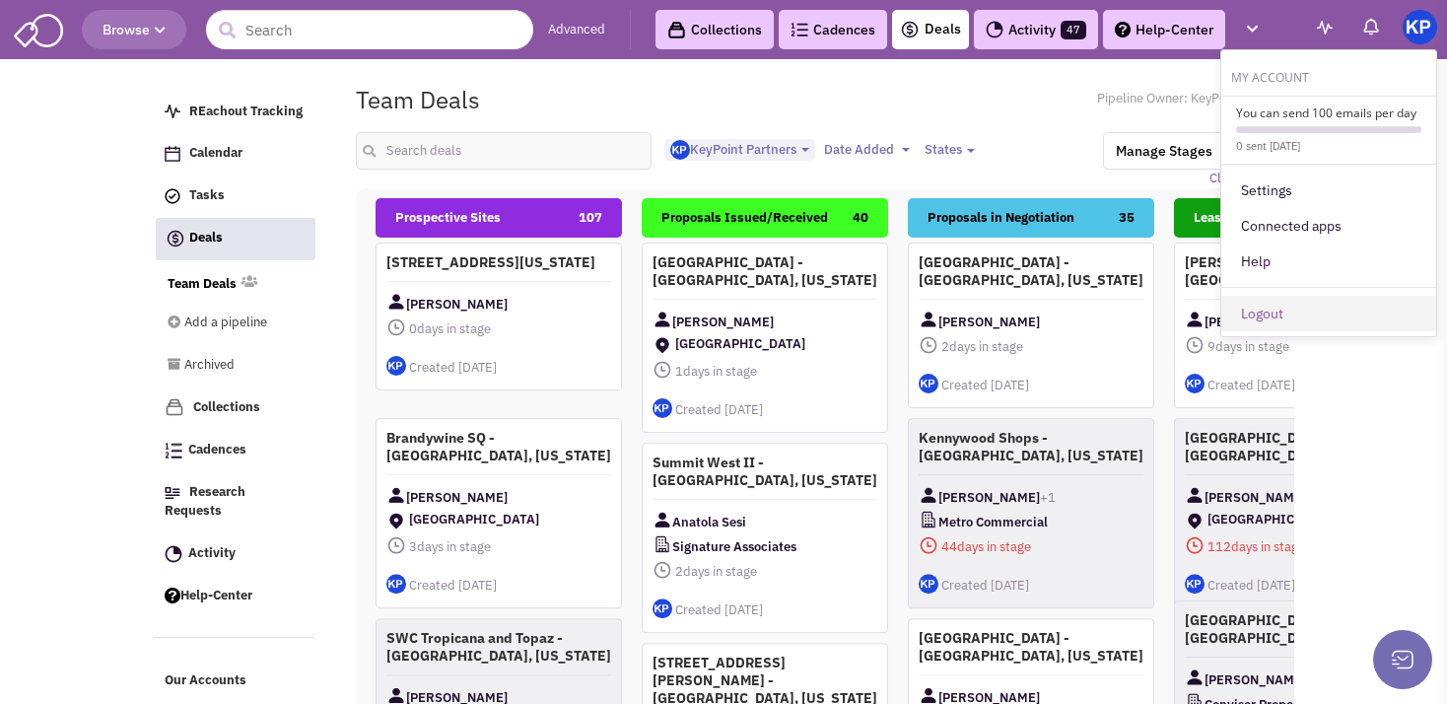
click at [1295, 320] on link "Logout" at bounding box center [1328, 313] width 215 height 35
